Goal: Navigation & Orientation: Understand site structure

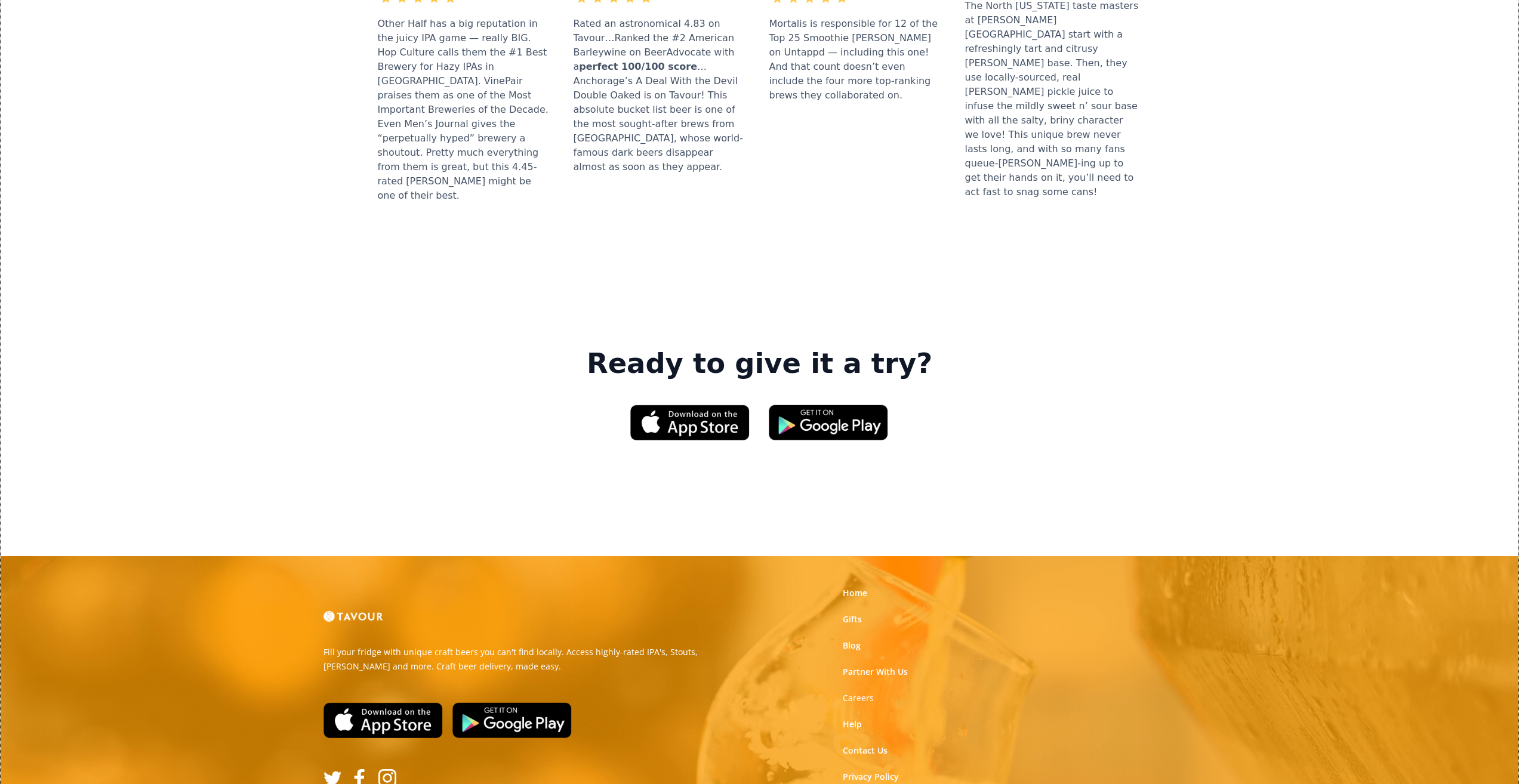
scroll to position [1591, 0]
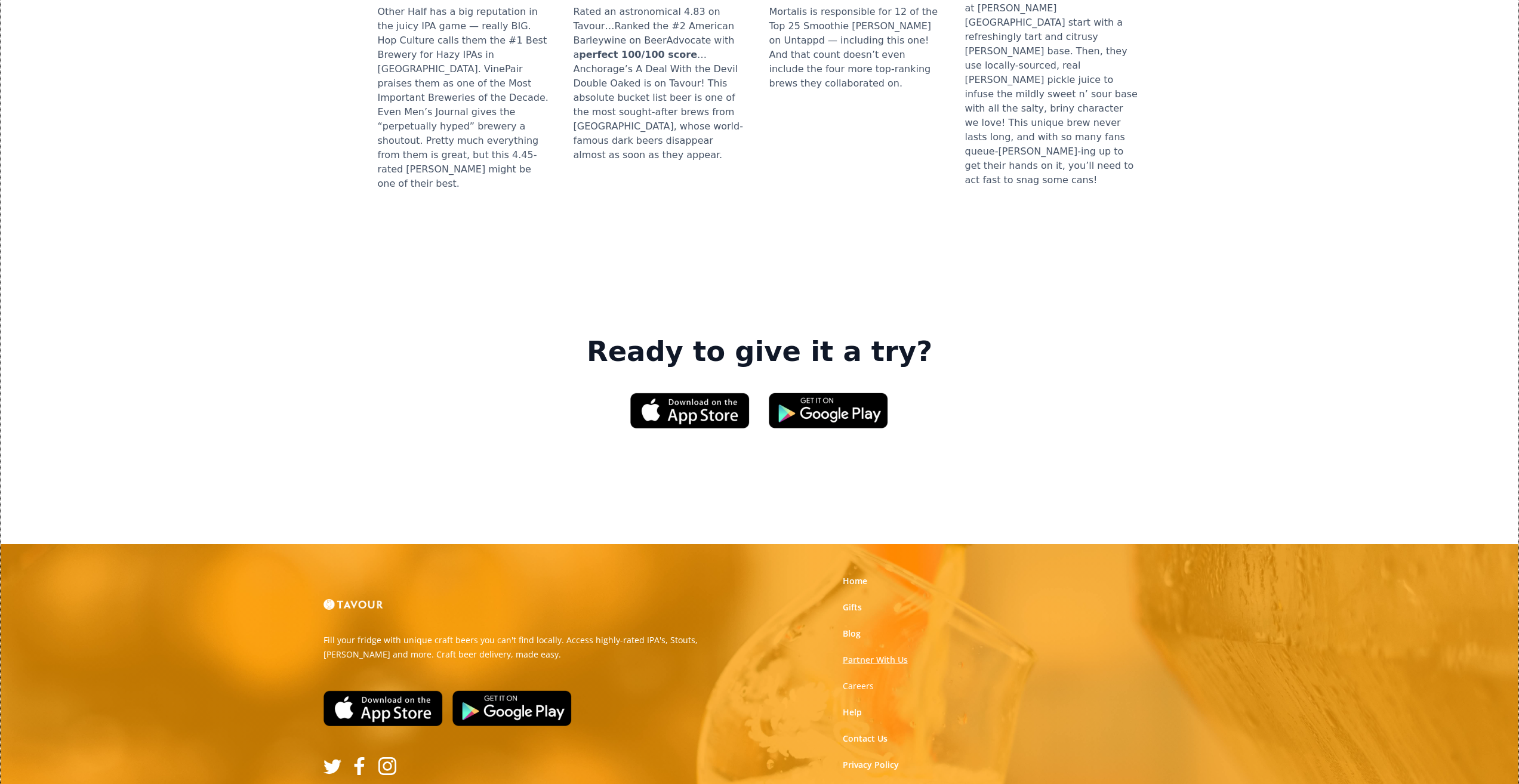
click at [877, 654] on link "Partner With Us" at bounding box center [875, 659] width 65 height 12
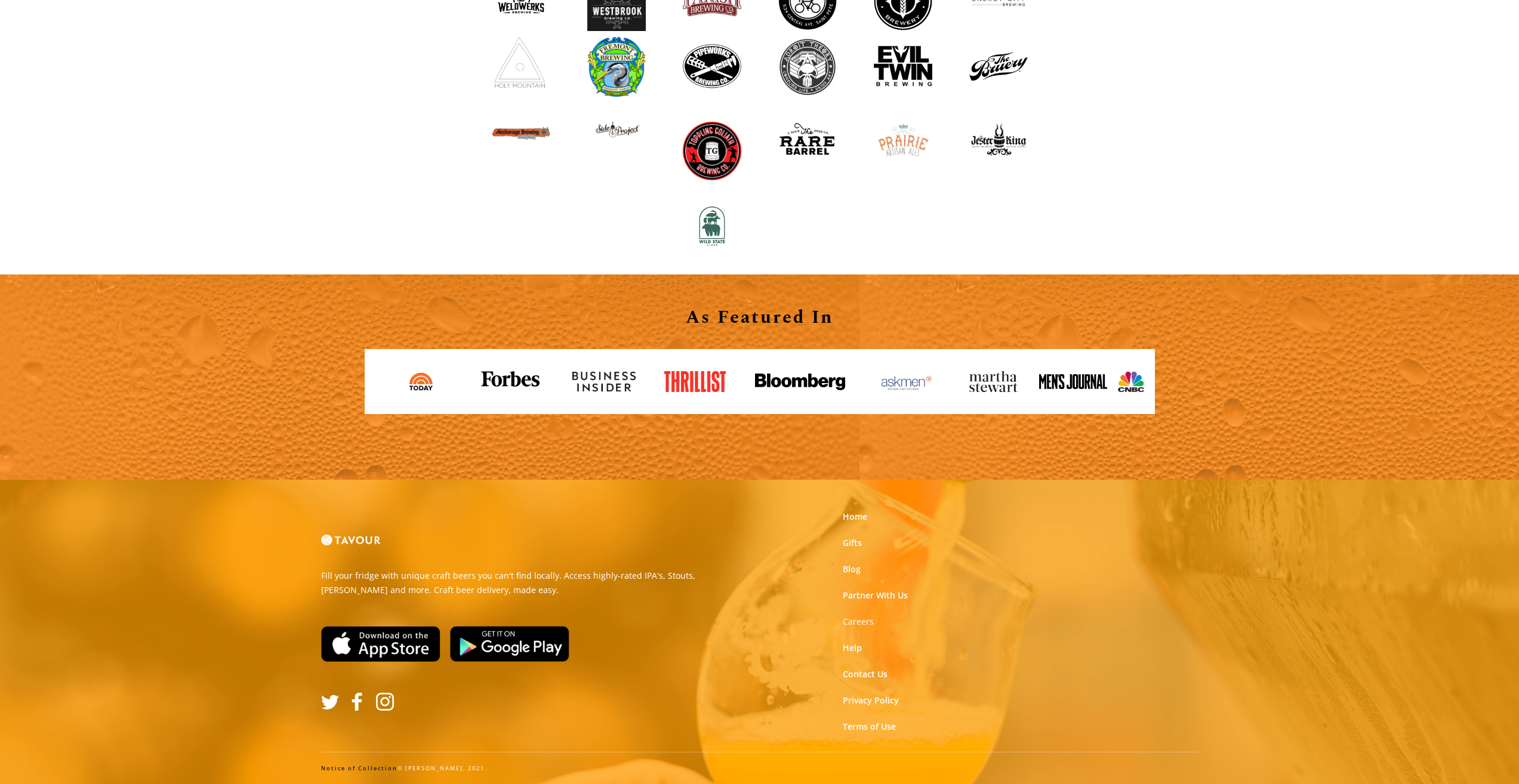
scroll to position [1252, 0]
click at [859, 618] on strong "Careers" at bounding box center [858, 621] width 31 height 11
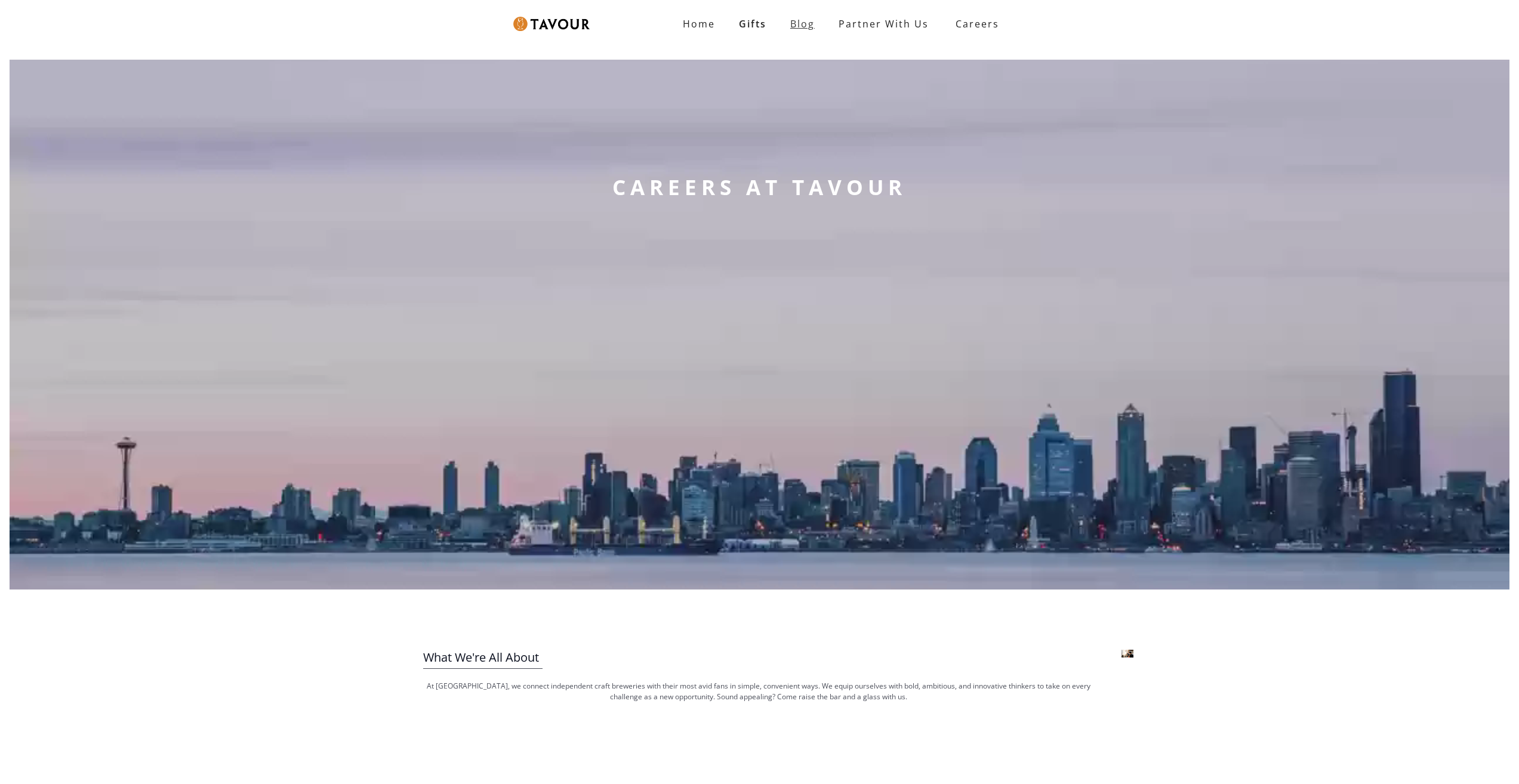
click at [819, 25] on link "Blog" at bounding box center [803, 23] width 48 height 24
